Goal: Complete application form

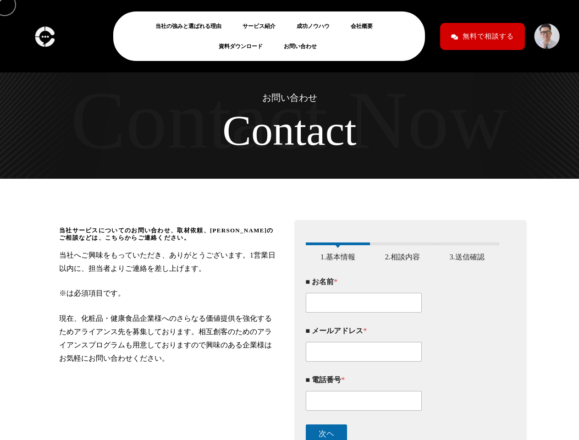
click at [289, 220] on div "当社サービスについてのお問い合わせ、取材依頼、[PERSON_NAME]のご相談などは、こちらからご連絡ください。 当社へご興味をもっていただき、ありがとうご…" at bounding box center [289, 328] width 483 height 298
click at [44, 36] on img at bounding box center [44, 36] width 25 height 27
click at [547, 36] on img at bounding box center [546, 35] width 27 height 27
click at [402, 345] on div "■ メールアドレス *" at bounding box center [403, 343] width 194 height 49
click at [402, 286] on label "■ お名前 *" at bounding box center [403, 281] width 194 height 9
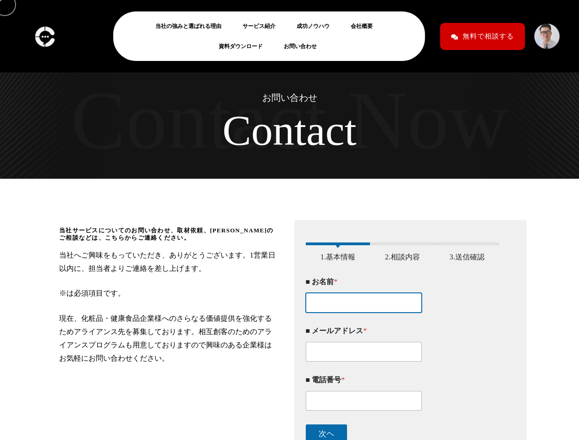
click at [402, 293] on input "■ お名前 *" at bounding box center [364, 303] width 116 height 20
click at [364, 311] on input "■ お名前 *" at bounding box center [364, 303] width 116 height 20
click at [402, 335] on label "■ メールアドレス *" at bounding box center [403, 330] width 194 height 9
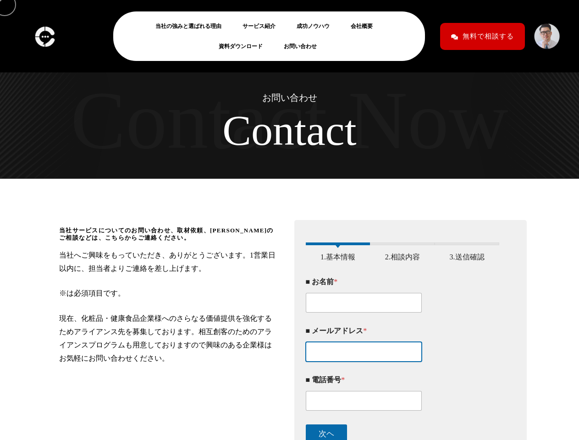
click at [402, 342] on input "■ メールアドレス *" at bounding box center [364, 352] width 116 height 20
click at [364, 360] on input "■ メールアドレス *" at bounding box center [364, 352] width 116 height 20
click at [402, 384] on label "■ 電話番号 *" at bounding box center [403, 379] width 194 height 9
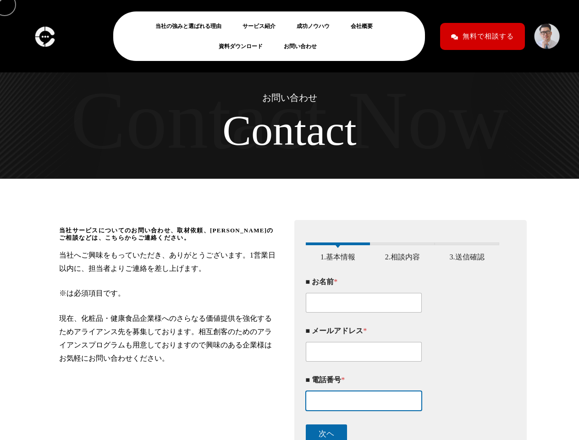
click at [402, 391] on input "■ 電話番号 *" at bounding box center [364, 401] width 116 height 20
click at [364, 409] on input "■ 電話番号 *" at bounding box center [364, 401] width 116 height 20
